Goal: Task Accomplishment & Management: Manage account settings

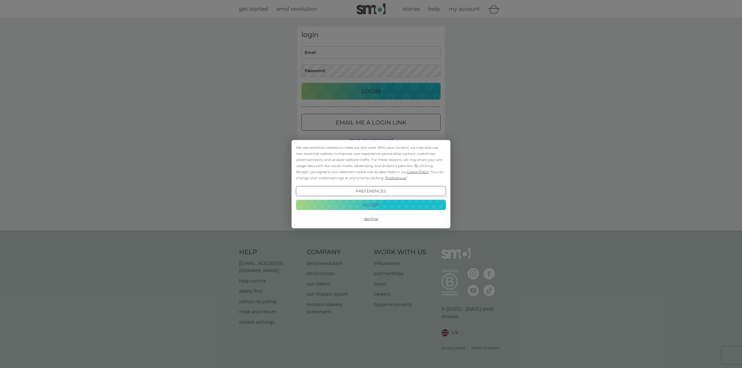
click at [378, 203] on button "Accept" at bounding box center [371, 205] width 150 height 10
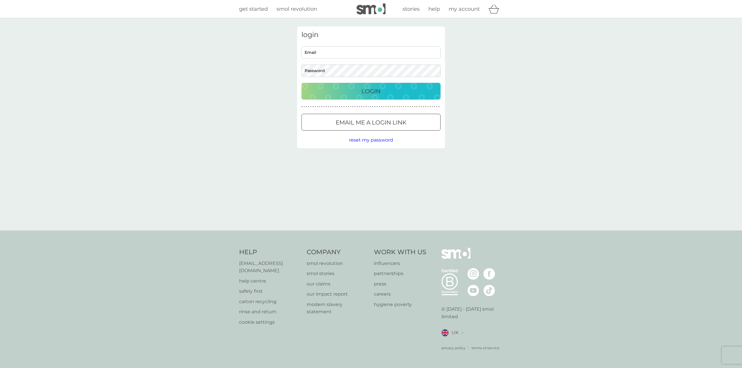
click at [365, 54] on input "Email" at bounding box center [370, 52] width 139 height 12
type input "[EMAIL_ADDRESS][DOMAIN_NAME]"
click at [369, 92] on p "Login" at bounding box center [370, 91] width 19 height 9
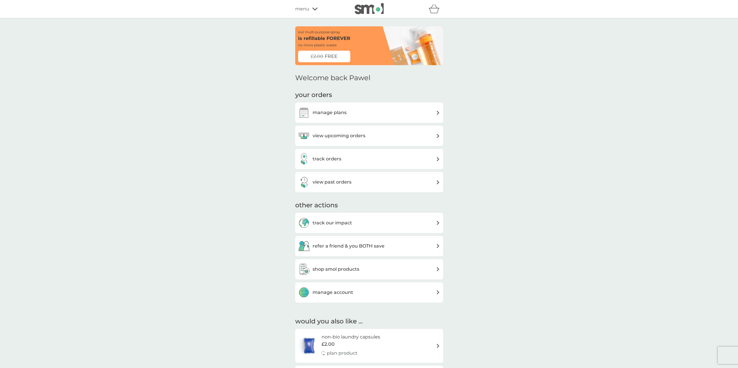
click at [355, 135] on h3 "view upcoming orders" at bounding box center [338, 136] width 53 height 8
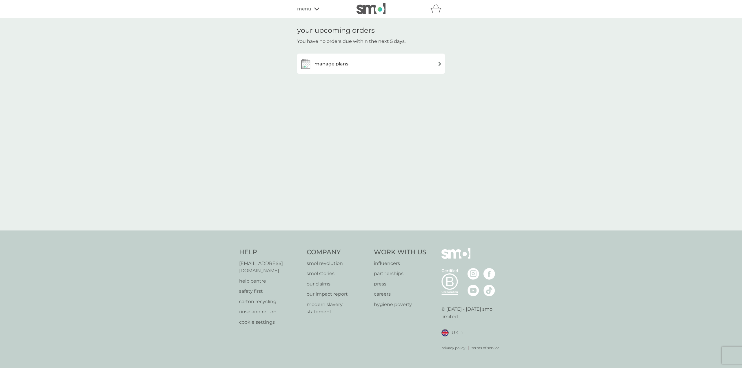
click at [369, 67] on div "manage plans" at bounding box center [371, 64] width 142 height 12
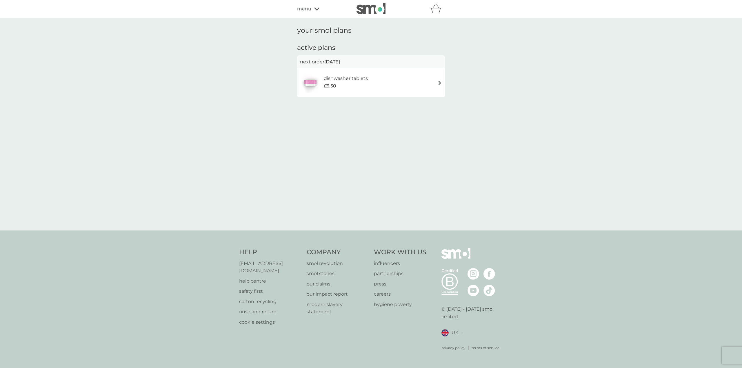
click at [348, 77] on h6 "dishwasher tablets" at bounding box center [346, 79] width 44 height 8
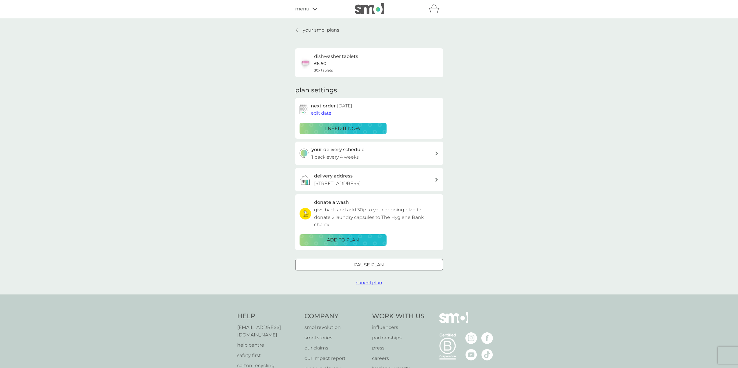
click at [385, 152] on div "your delivery schedule 1 pack every 4 weeks" at bounding box center [372, 153] width 123 height 15
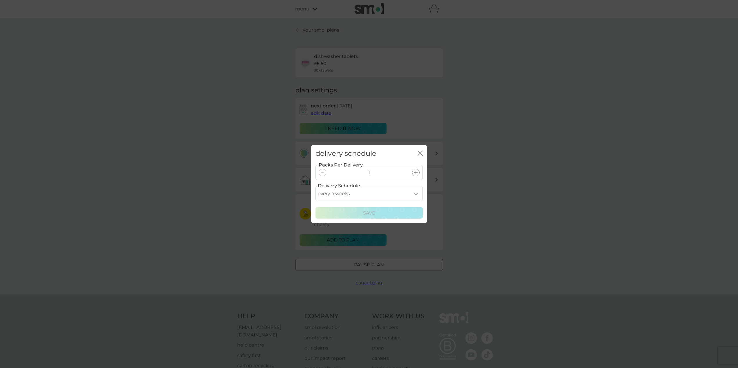
click at [416, 191] on select "every 1 week every 2 weeks every 3 weeks every 4 weeks every 5 weeks every 6 we…" at bounding box center [368, 193] width 107 height 15
select select "35"
click at [315, 186] on select "every 1 week every 2 weeks every 3 weeks every 4 weeks every 5 weeks every 6 we…" at bounding box center [368, 193] width 107 height 15
click at [361, 214] on div "Save" at bounding box center [369, 214] width 100 height 8
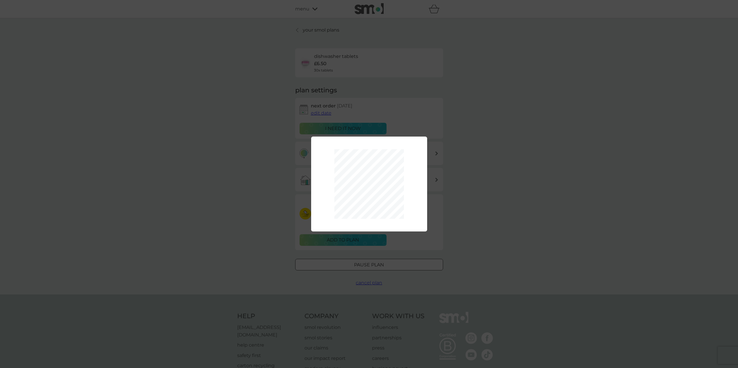
click at [266, 126] on div "Packs Per Delivery 1 Delivery Schedule every 1 week every 2 weeks every 3 weeks…" at bounding box center [369, 184] width 738 height 368
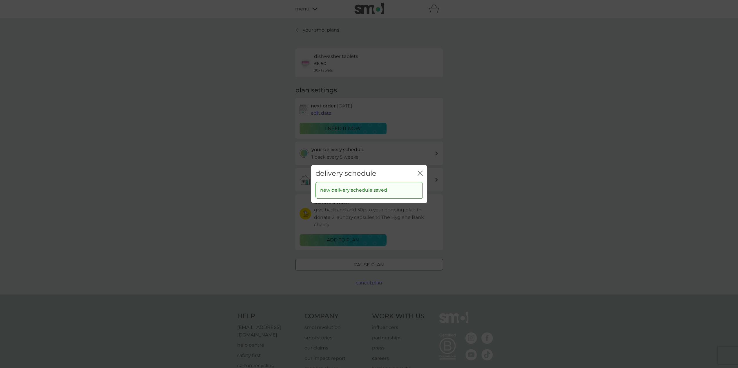
drag, startPoint x: 417, startPoint y: 170, endPoint x: 419, endPoint y: 174, distance: 5.1
click at [417, 170] on div "delivery schedule close" at bounding box center [369, 173] width 116 height 17
click at [419, 174] on icon "close" at bounding box center [419, 173] width 2 height 5
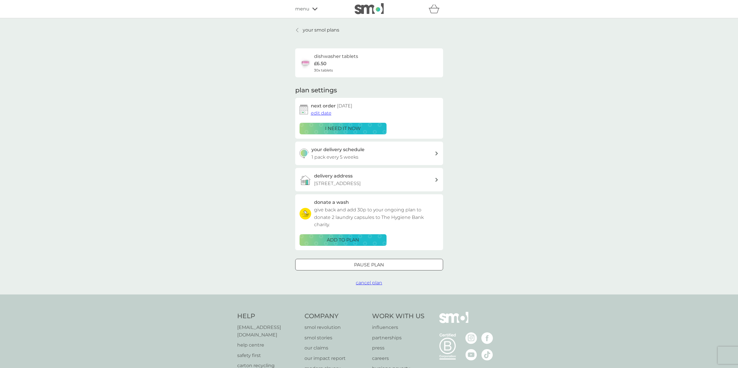
click at [328, 112] on span "edit date" at bounding box center [321, 113] width 21 height 6
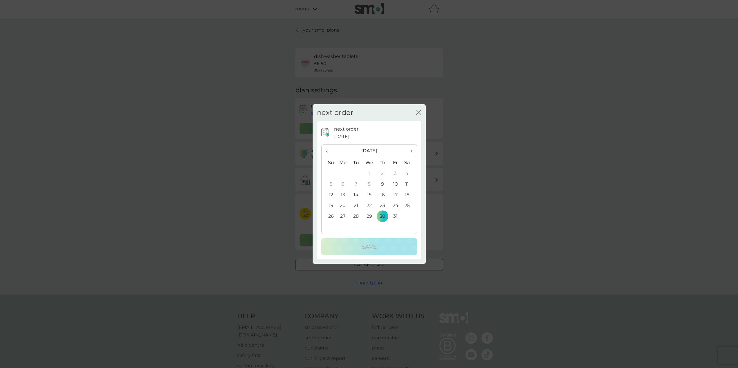
click at [403, 151] on th "›" at bounding box center [409, 151] width 14 height 12
click at [381, 183] on td "6" at bounding box center [382, 184] width 13 height 11
click at [372, 245] on p "Save" at bounding box center [368, 246] width 15 height 9
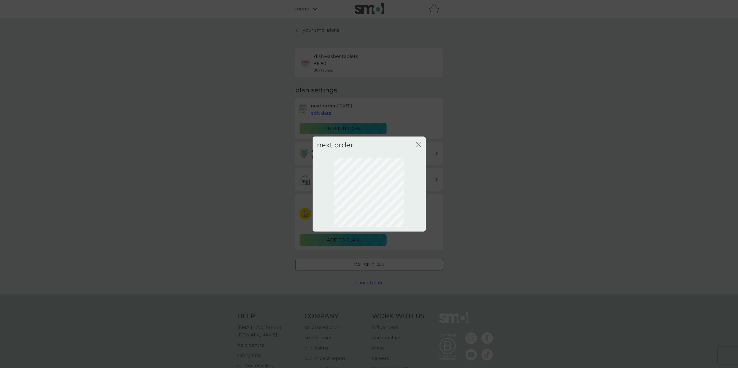
click at [513, 172] on div "next order close" at bounding box center [369, 184] width 738 height 368
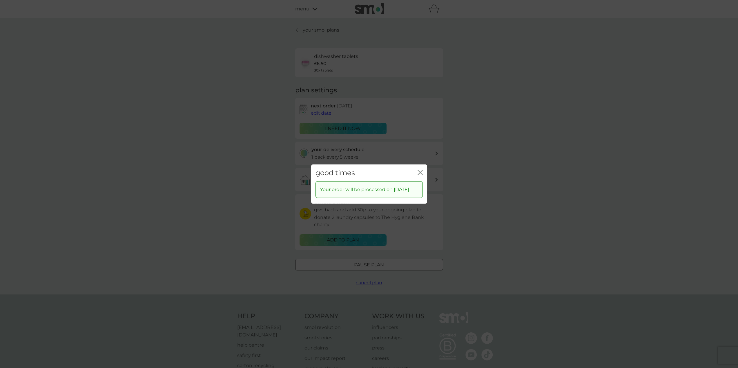
click at [422, 171] on icon "close" at bounding box center [421, 172] width 2 height 5
